Goal: Find specific page/section: Find specific page/section

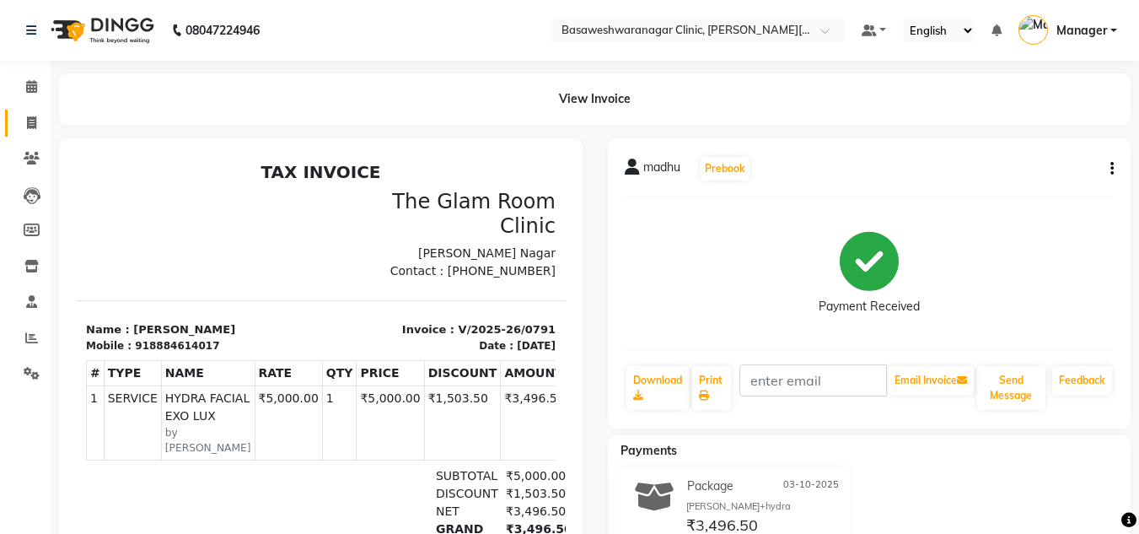
click at [14, 115] on link "Invoice" at bounding box center [25, 124] width 40 height 28
select select "service"
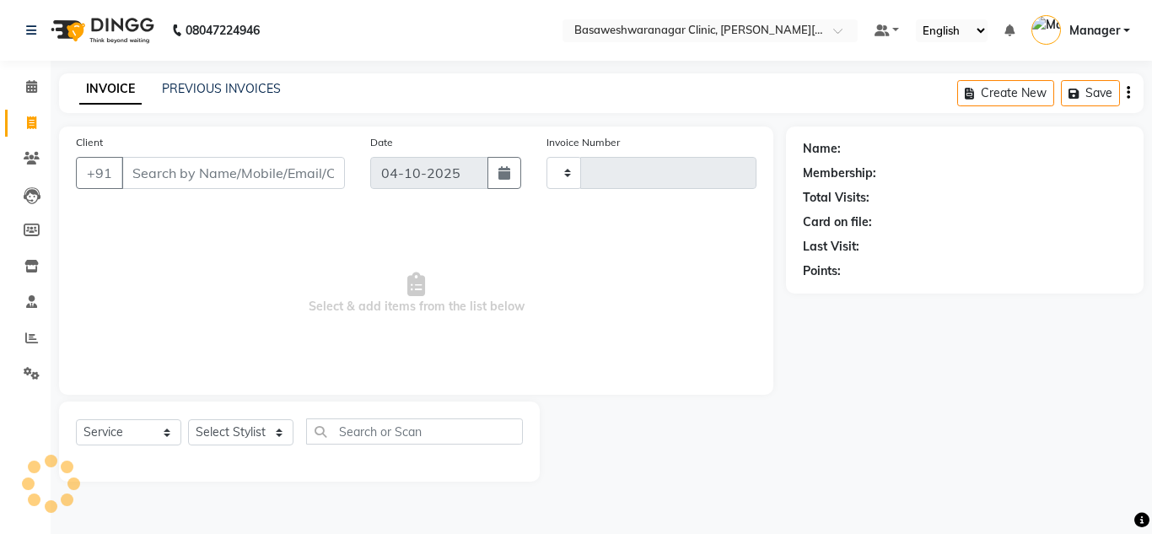
type input "0792"
select select "7441"
click at [250, 94] on link "PREVIOUS INVOICES" at bounding box center [221, 88] width 119 height 15
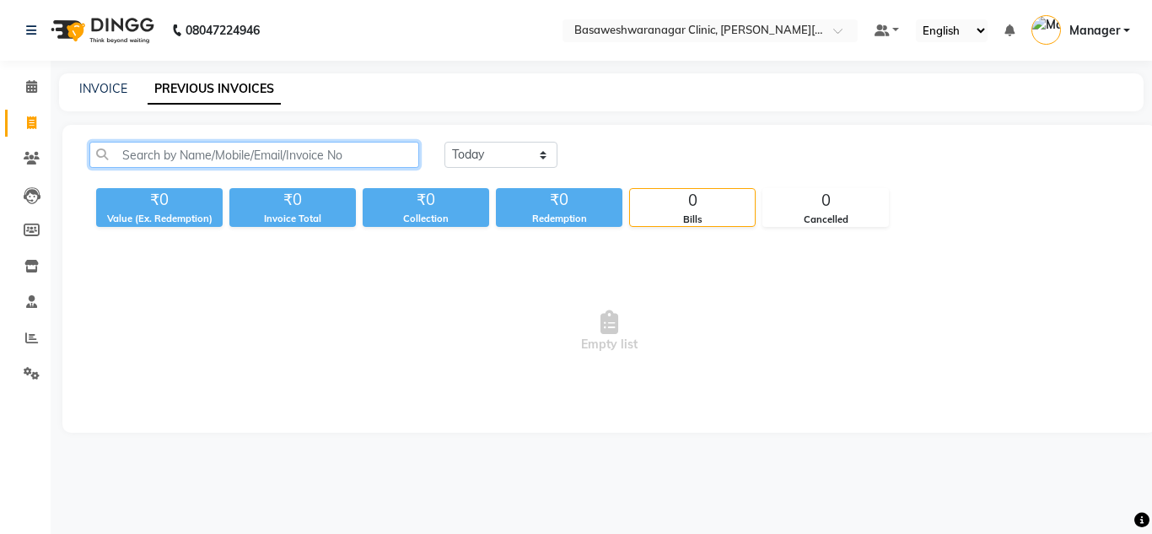
click at [221, 149] on input "text" at bounding box center [254, 155] width 330 height 26
paste input "8867461531"
type input "8867461531"
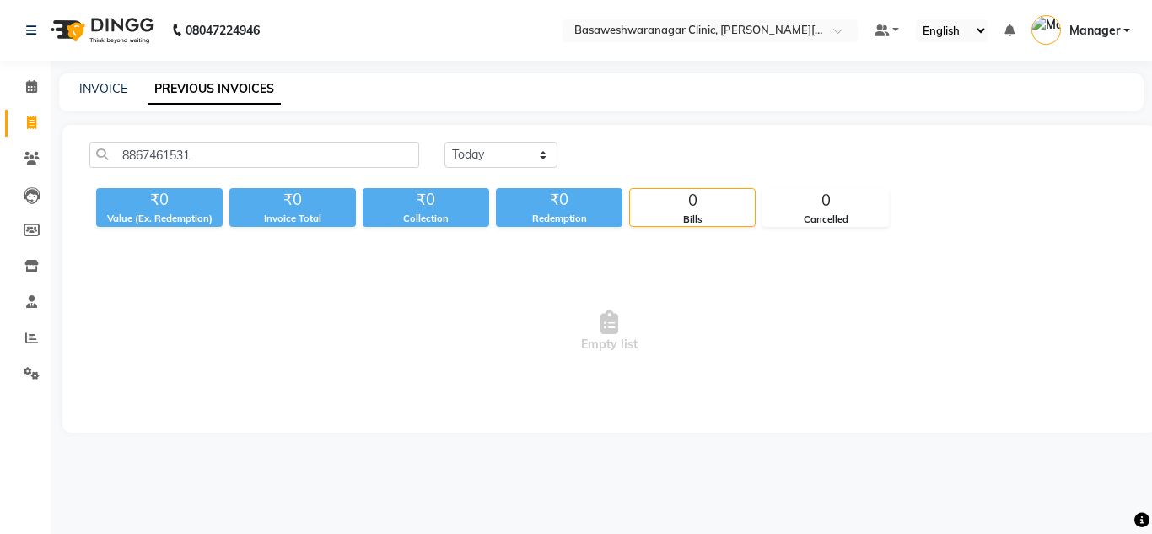
click at [764, 358] on span "Empty list" at bounding box center [609, 331] width 1040 height 169
drag, startPoint x: 764, startPoint y: 358, endPoint x: 712, endPoint y: 352, distance: 51.8
click at [712, 352] on span "Empty list" at bounding box center [609, 331] width 1040 height 169
click at [606, 358] on span "Empty list" at bounding box center [609, 331] width 1040 height 169
